Goal: Information Seeking & Learning: Find contact information

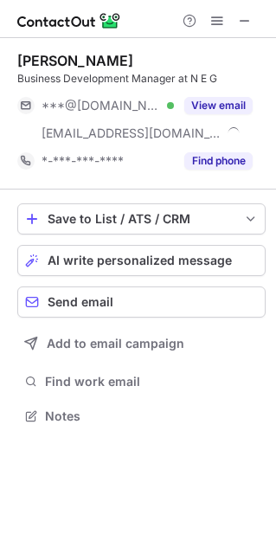
scroll to position [403, 276]
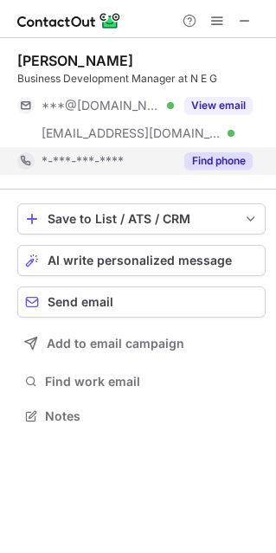
click at [220, 159] on button "Find phone" at bounding box center [218, 160] width 68 height 17
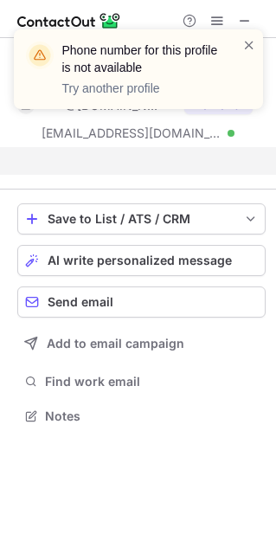
scroll to position [375, 276]
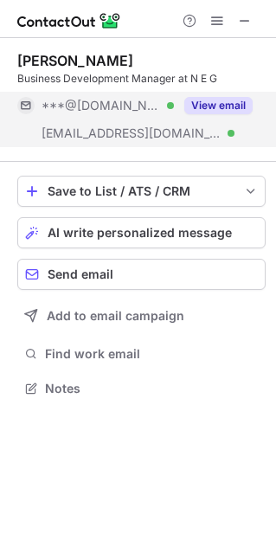
click at [233, 104] on button "View email" at bounding box center [218, 105] width 68 height 17
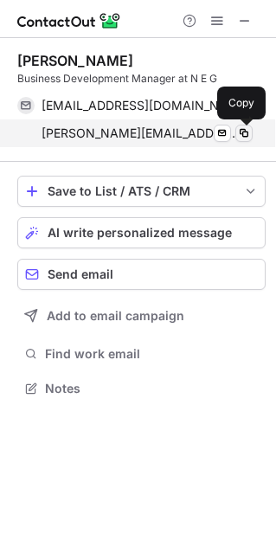
click at [245, 135] on span at bounding box center [244, 133] width 14 height 14
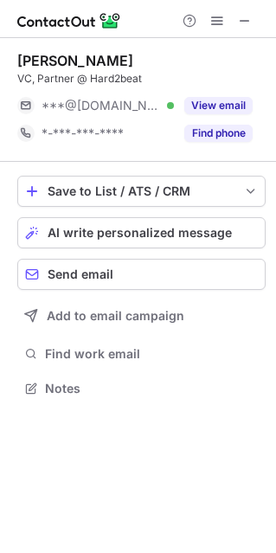
scroll to position [9, 9]
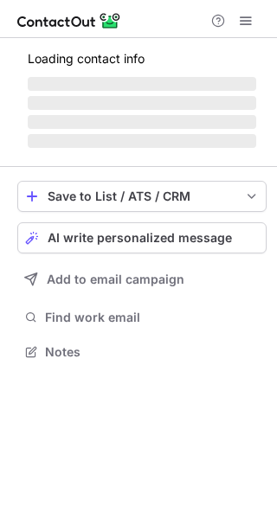
scroll to position [9, 9]
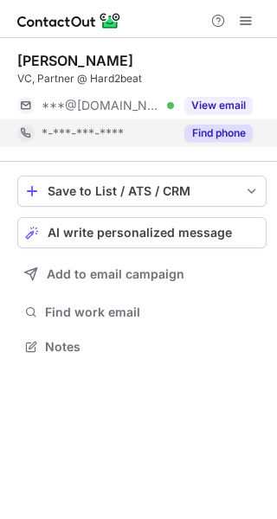
click at [224, 134] on button "Find phone" at bounding box center [218, 133] width 68 height 17
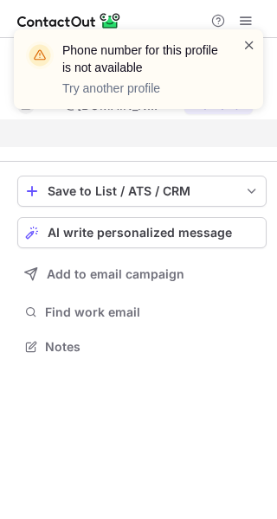
scroll to position [306, 277]
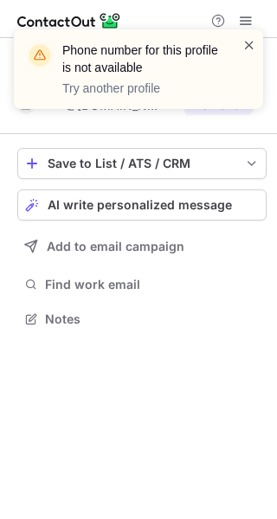
click at [248, 42] on span at bounding box center [249, 44] width 14 height 17
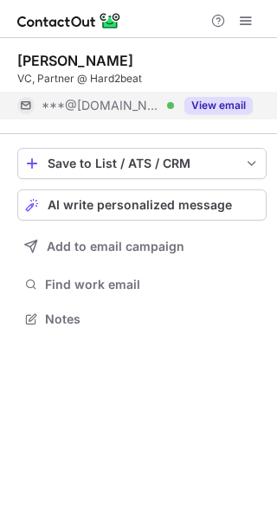
click at [214, 108] on button "View email" at bounding box center [218, 105] width 68 height 17
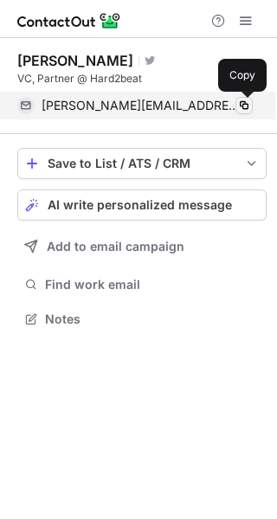
click at [243, 106] on span at bounding box center [244, 106] width 14 height 14
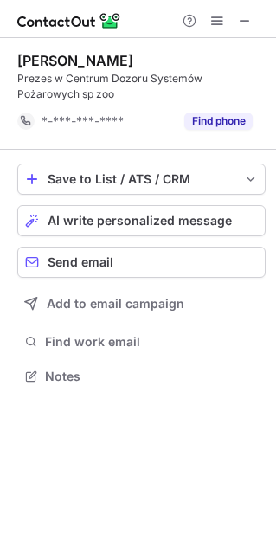
scroll to position [363, 276]
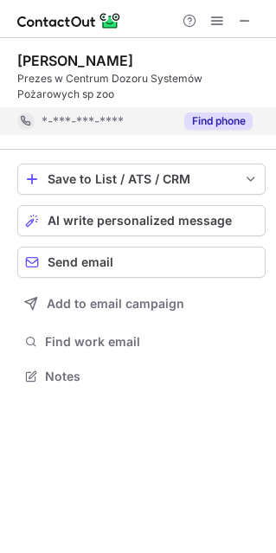
click at [223, 117] on button "Find phone" at bounding box center [218, 120] width 68 height 17
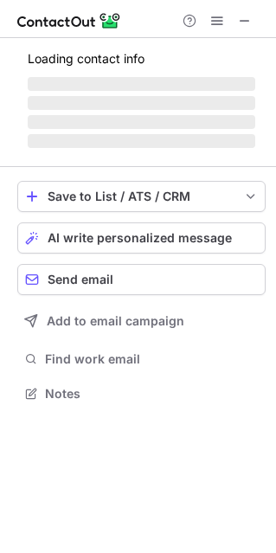
scroll to position [9, 9]
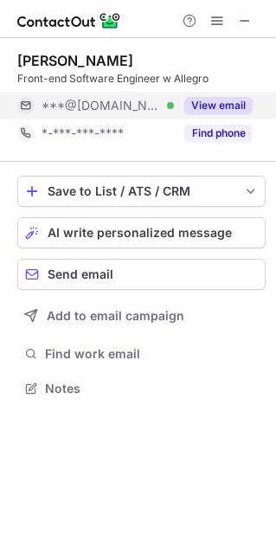
click at [221, 97] on button "View email" at bounding box center [218, 105] width 68 height 17
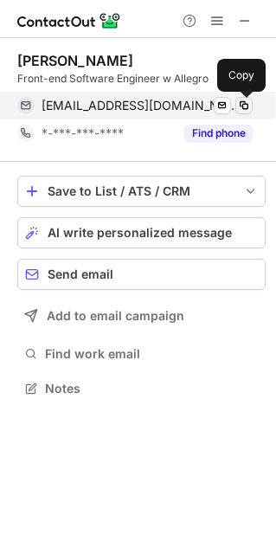
click at [244, 105] on span at bounding box center [244, 106] width 14 height 14
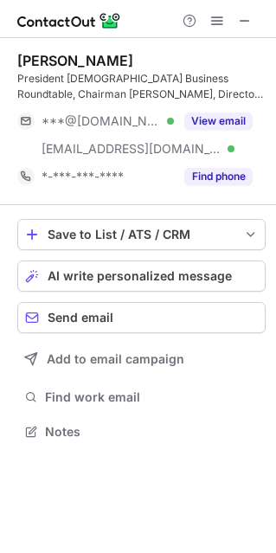
scroll to position [419, 276]
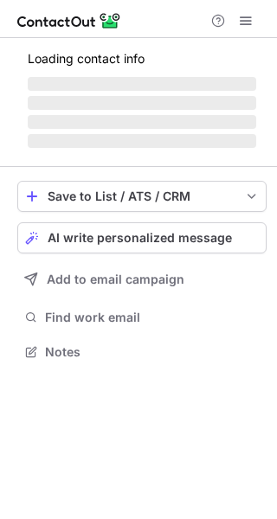
scroll to position [377, 277]
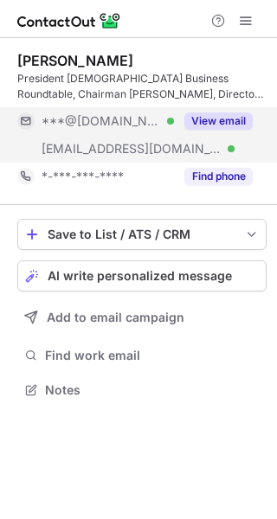
click at [212, 125] on button "View email" at bounding box center [218, 120] width 68 height 17
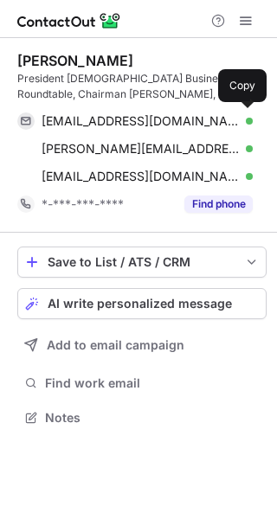
scroll to position [405, 277]
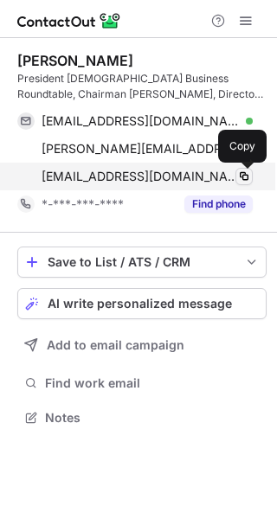
click at [244, 174] on span at bounding box center [244, 177] width 14 height 14
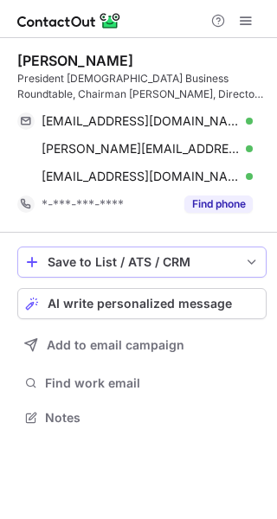
scroll to position [405, 277]
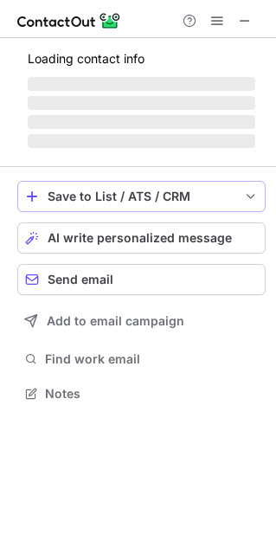
scroll to position [403, 276]
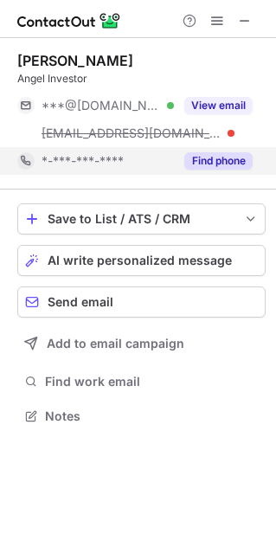
click at [214, 158] on button "Find phone" at bounding box center [218, 160] width 68 height 17
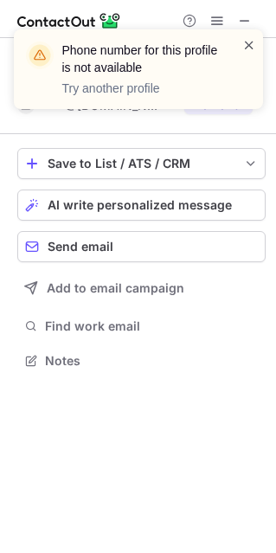
scroll to position [348, 276]
click at [245, 41] on span at bounding box center [249, 44] width 14 height 17
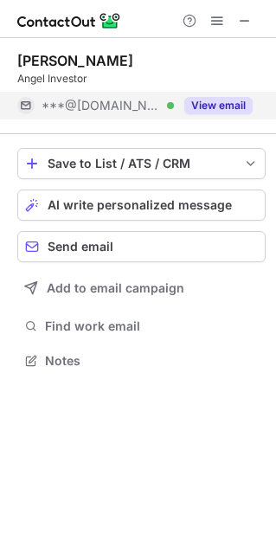
click at [231, 104] on button "View email" at bounding box center [218, 105] width 68 height 17
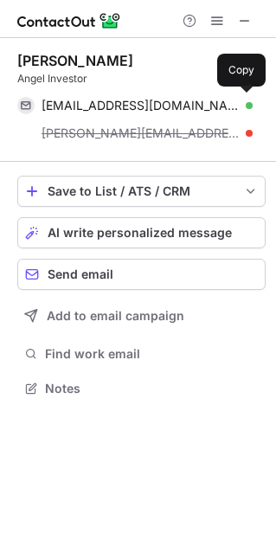
scroll to position [375, 276]
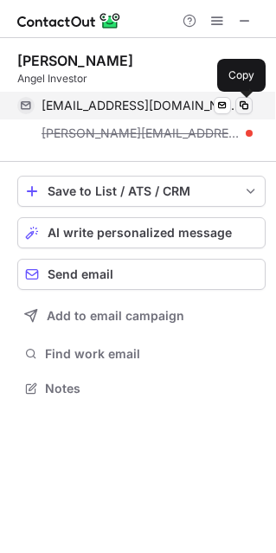
click at [242, 106] on span at bounding box center [244, 106] width 14 height 14
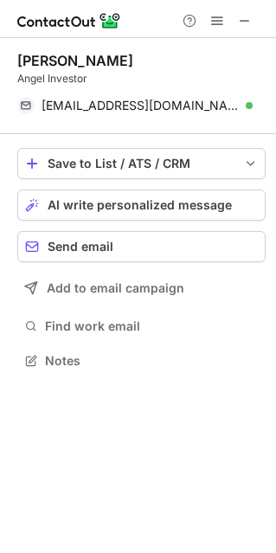
scroll to position [348, 276]
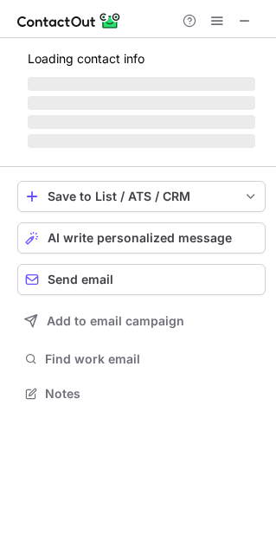
scroll to position [391, 276]
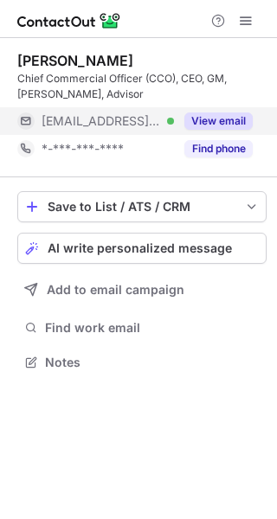
scroll to position [349, 277]
click at [220, 126] on button "View email" at bounding box center [218, 120] width 68 height 17
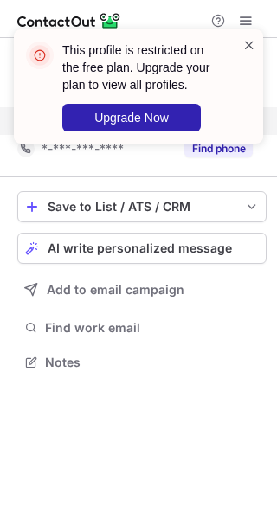
click at [250, 36] on span at bounding box center [249, 44] width 14 height 17
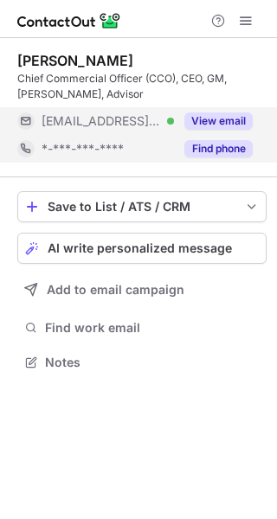
click at [230, 148] on button "Find phone" at bounding box center [218, 148] width 68 height 17
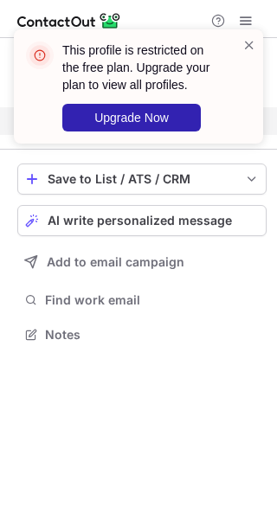
scroll to position [322, 277]
click at [250, 46] on span at bounding box center [249, 44] width 14 height 17
